Goal: Information Seeking & Learning: Check status

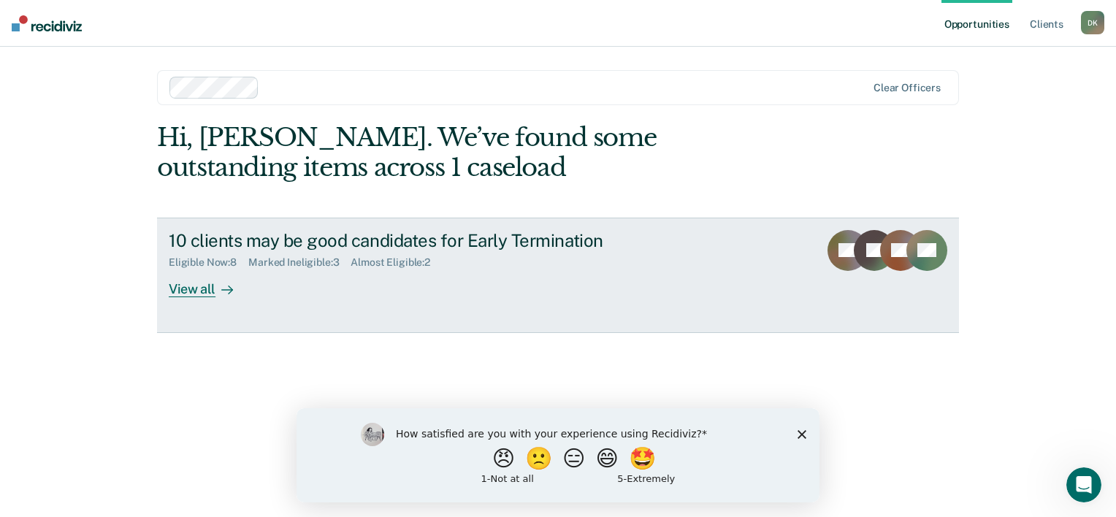
click at [196, 286] on div "View all" at bounding box center [210, 283] width 82 height 28
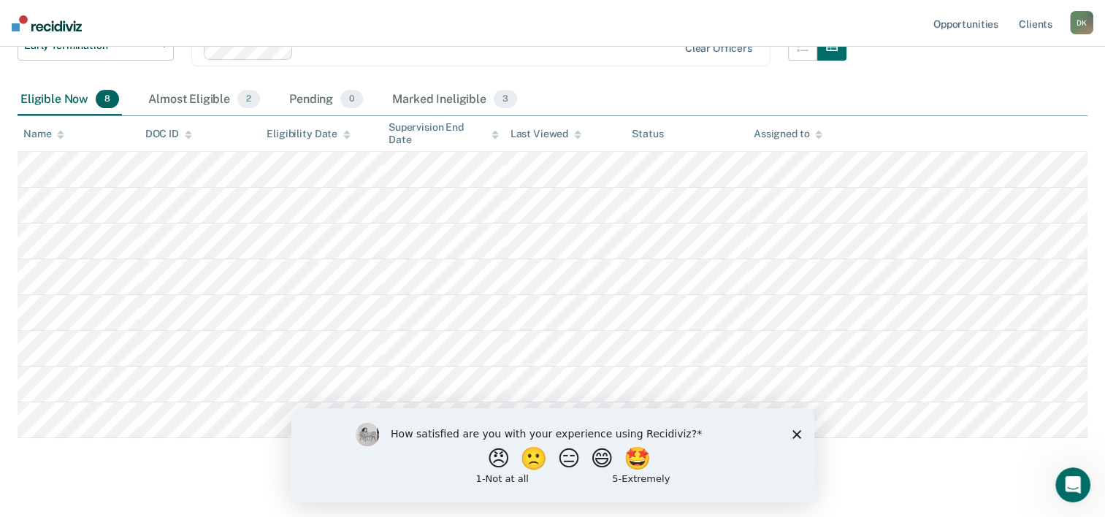
scroll to position [218, 0]
